Goal: Information Seeking & Learning: Learn about a topic

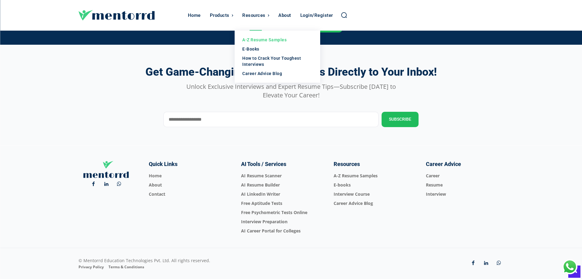
click at [253, 39] on div "A-Z Resume Samples" at bounding box center [277, 40] width 70 height 6
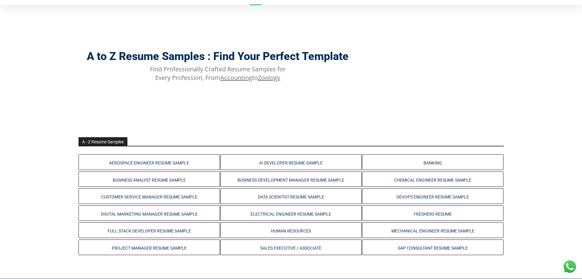
scroll to position [92, 0]
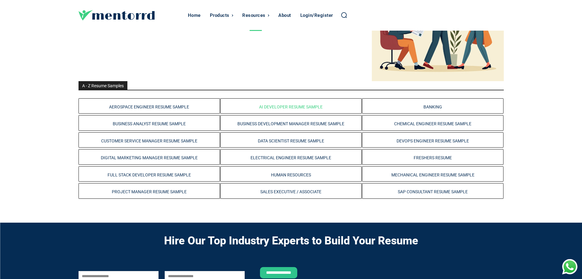
click at [298, 106] on link "AI Developer Resume Sample" at bounding box center [291, 106] width 64 height 5
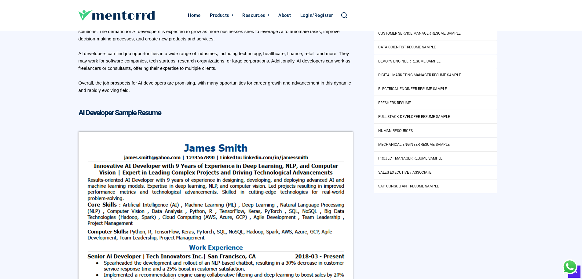
scroll to position [367, 0]
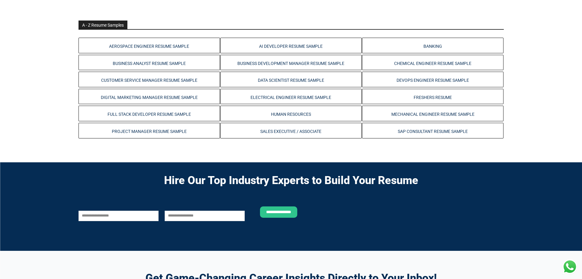
scroll to position [122, 0]
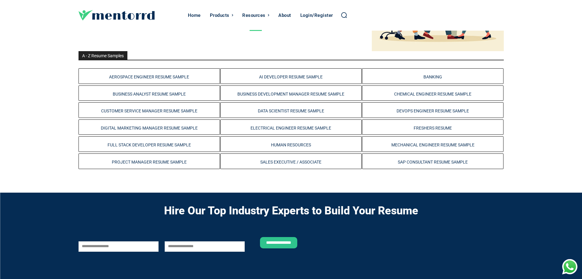
click at [127, 65] on div "A - Z Resume Samples Aerospace Engineer Resume Sample AI Developer Resume Sampl…" at bounding box center [292, 110] width 426 height 118
click at [127, 94] on link "Business Analyst Resume Sample" at bounding box center [149, 93] width 73 height 5
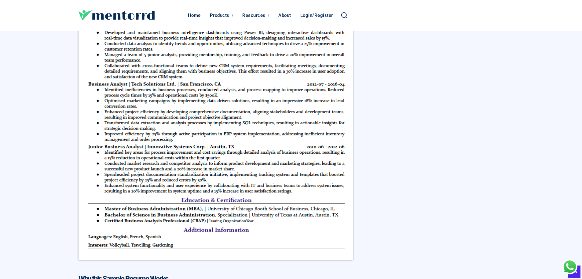
scroll to position [489, 0]
